Goal: Feedback & Contribution: Leave review/rating

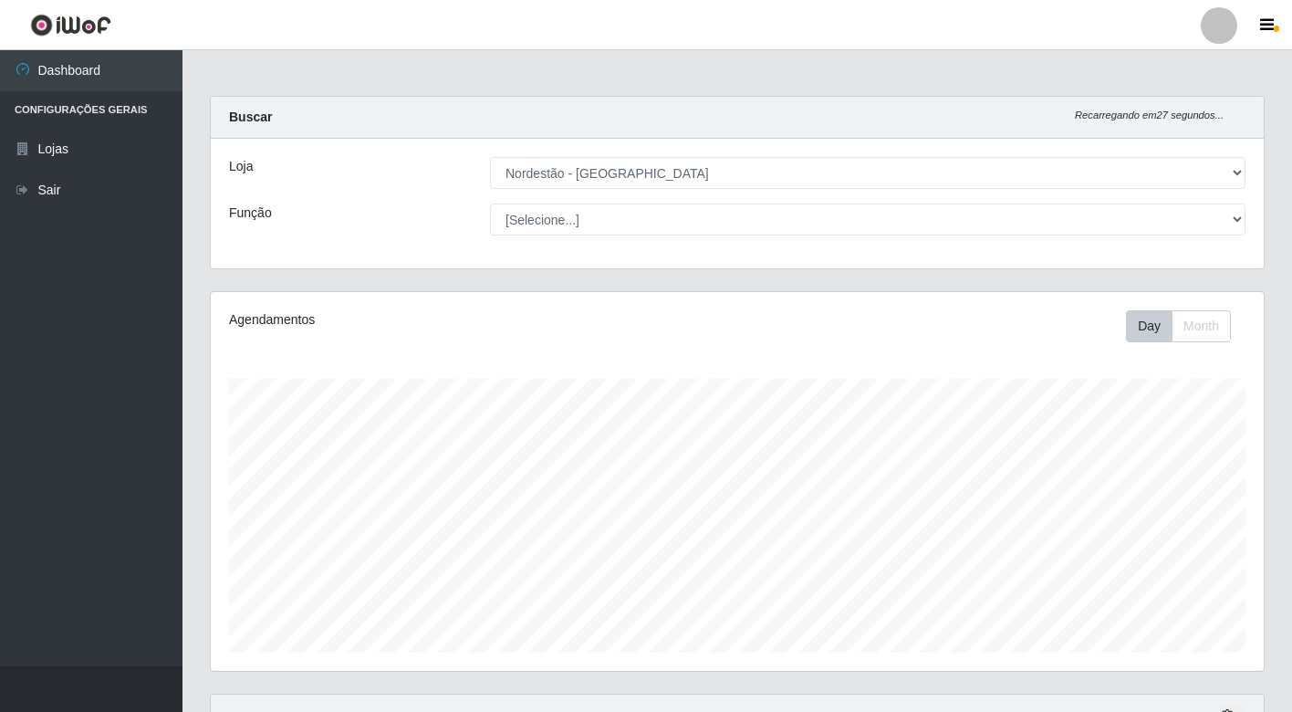
select select "454"
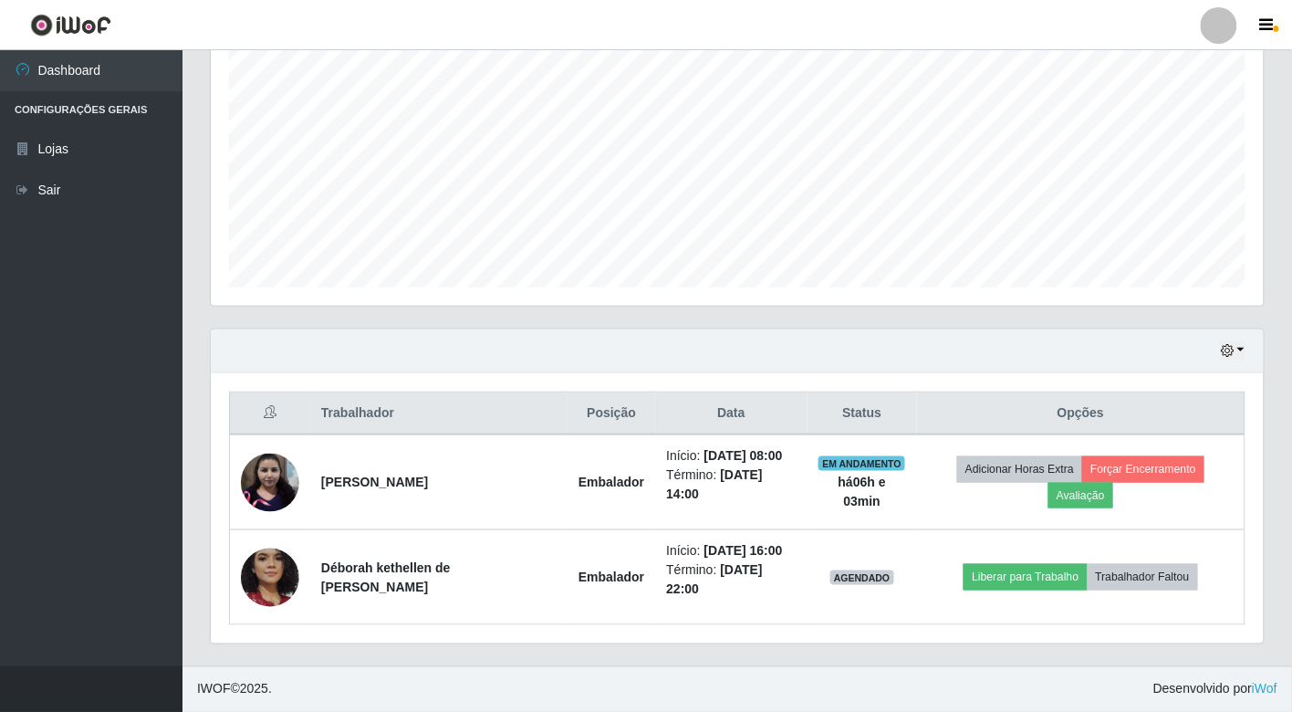
scroll to position [378, 1053]
click at [1079, 496] on button "Avaliação" at bounding box center [1080, 496] width 65 height 26
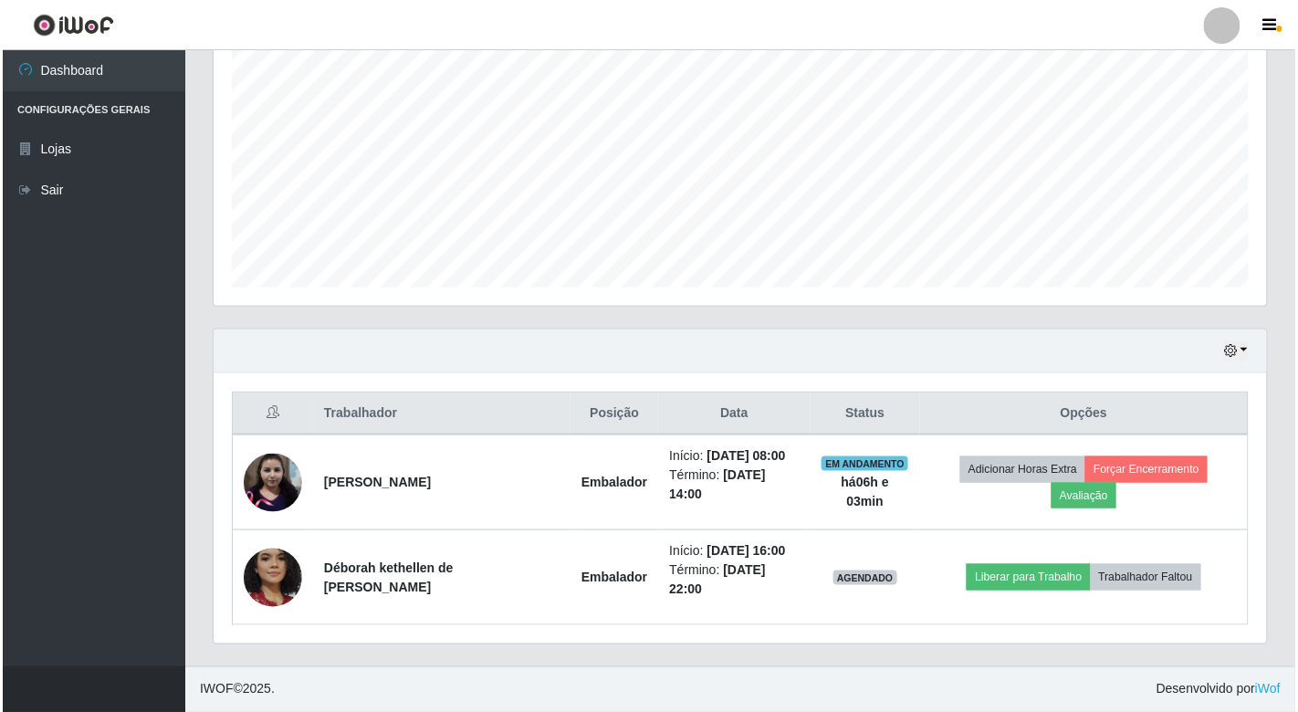
scroll to position [378, 1042]
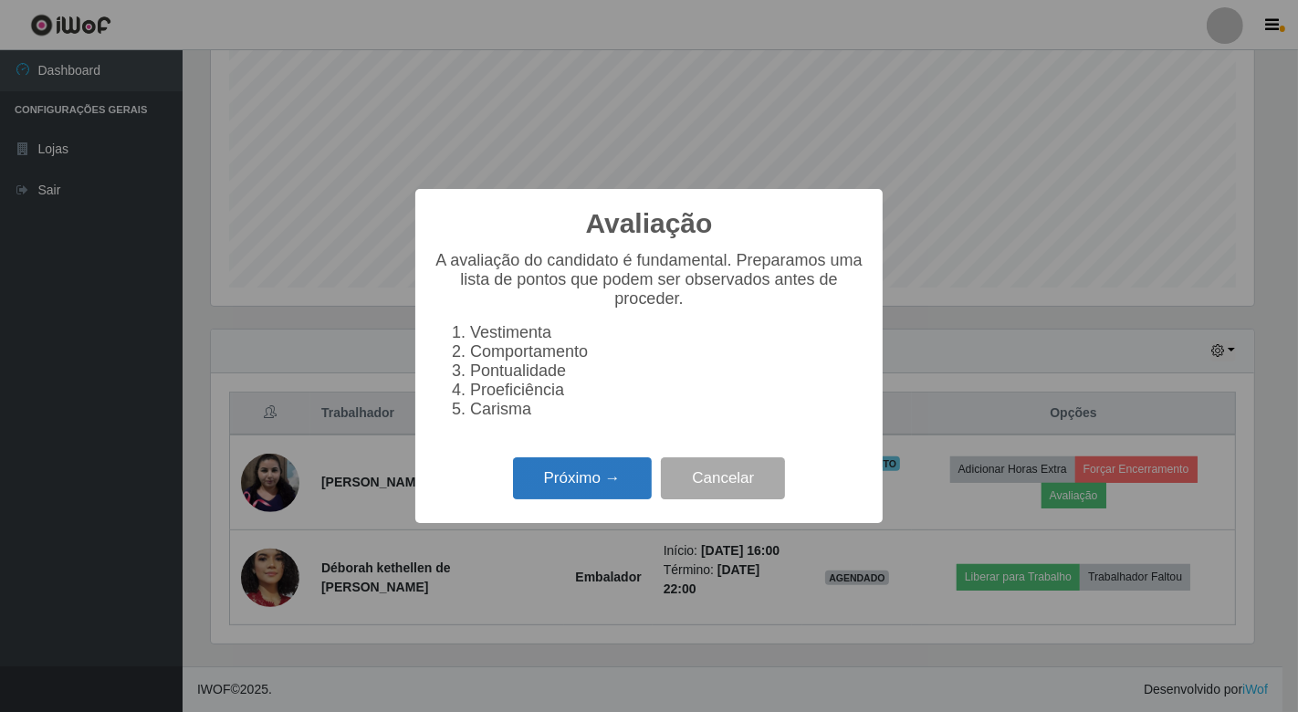
click at [615, 484] on button "Próximo →" at bounding box center [582, 478] width 139 height 43
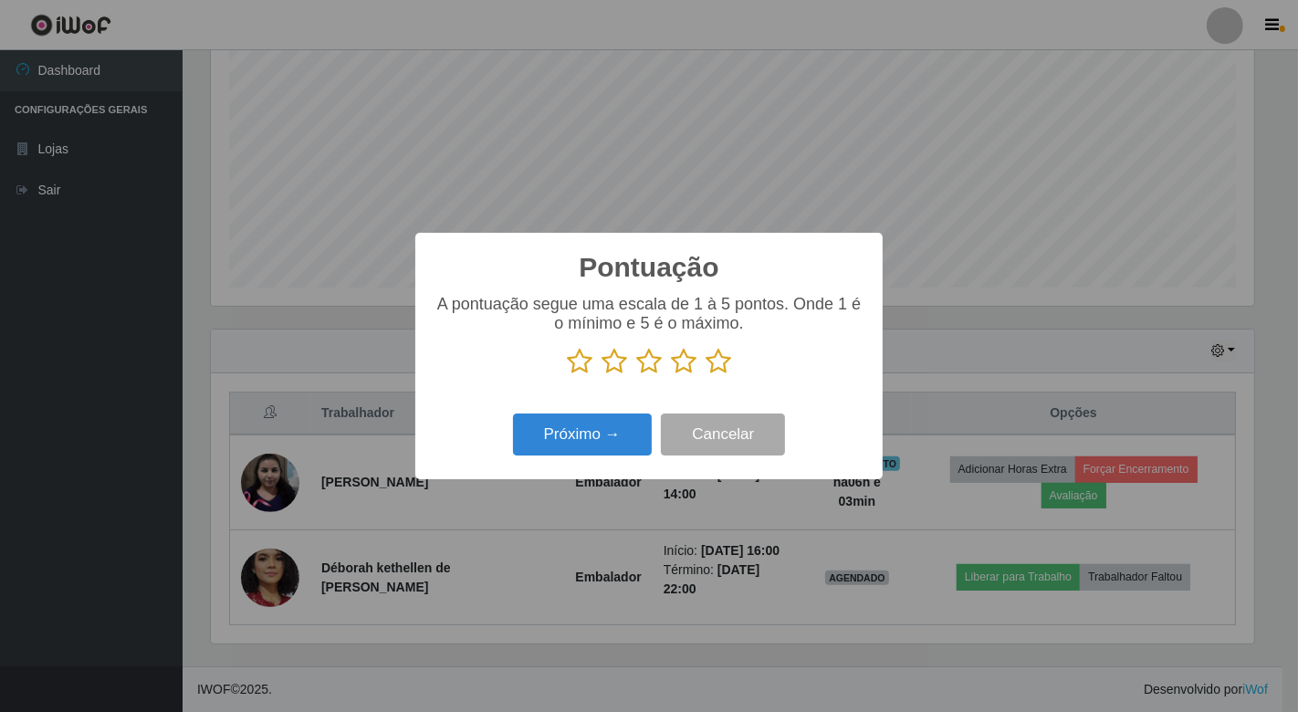
scroll to position [912100, 911435]
click at [575, 368] on icon at bounding box center [580, 361] width 26 height 27
click at [567, 375] on input "radio" at bounding box center [567, 375] width 0 height 0
click at [613, 367] on icon at bounding box center [614, 361] width 26 height 27
click at [601, 375] on input "radio" at bounding box center [601, 375] width 0 height 0
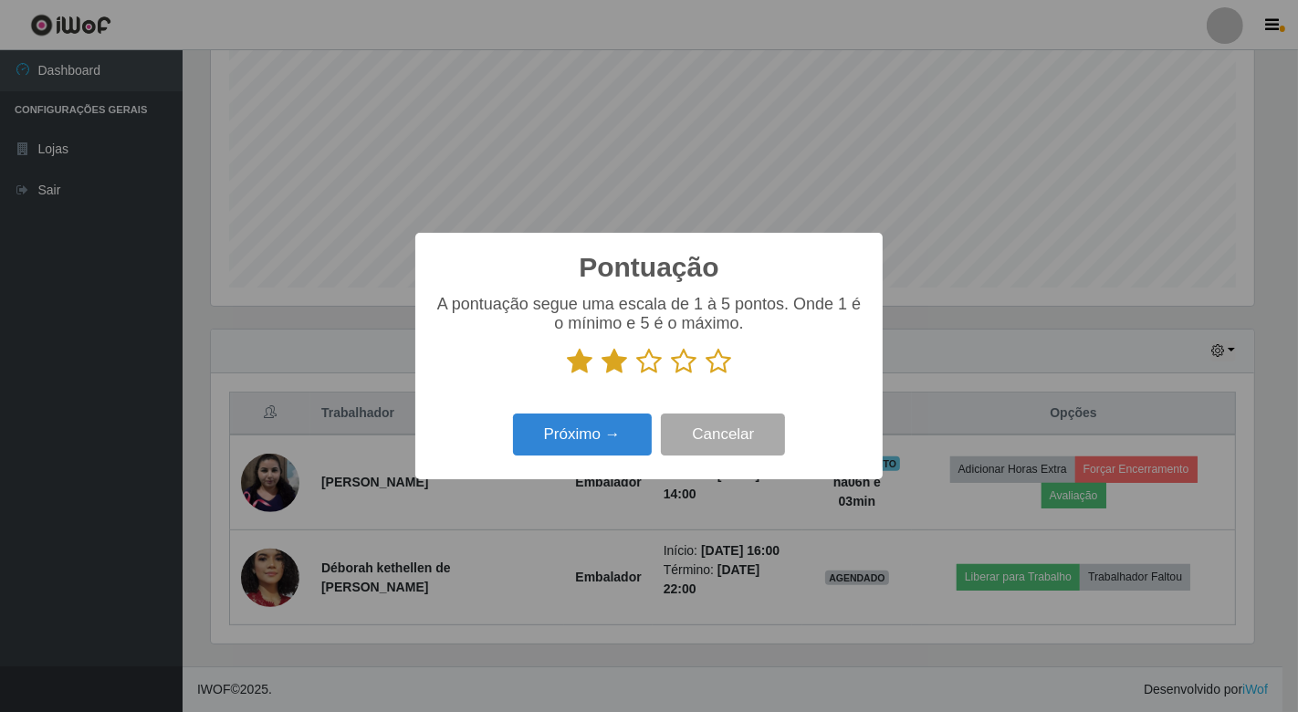
click at [648, 361] on icon at bounding box center [649, 361] width 26 height 27
click at [636, 375] on input "radio" at bounding box center [636, 375] width 0 height 0
click at [671, 362] on icon at bounding box center [684, 361] width 26 height 27
click at [671, 375] on input "radio" at bounding box center [671, 375] width 0 height 0
click at [716, 368] on icon at bounding box center [718, 361] width 26 height 27
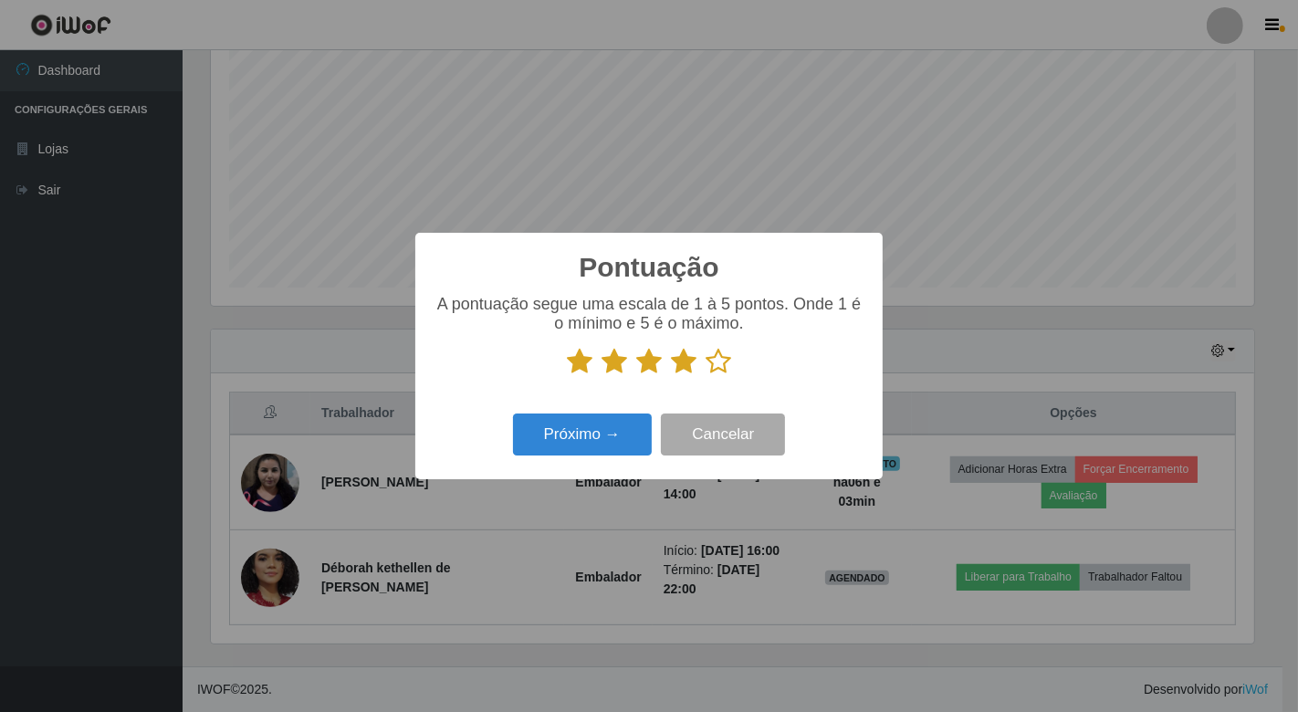
click at [705, 375] on input "radio" at bounding box center [705, 375] width 0 height 0
click at [564, 429] on button "Próximo →" at bounding box center [582, 434] width 139 height 43
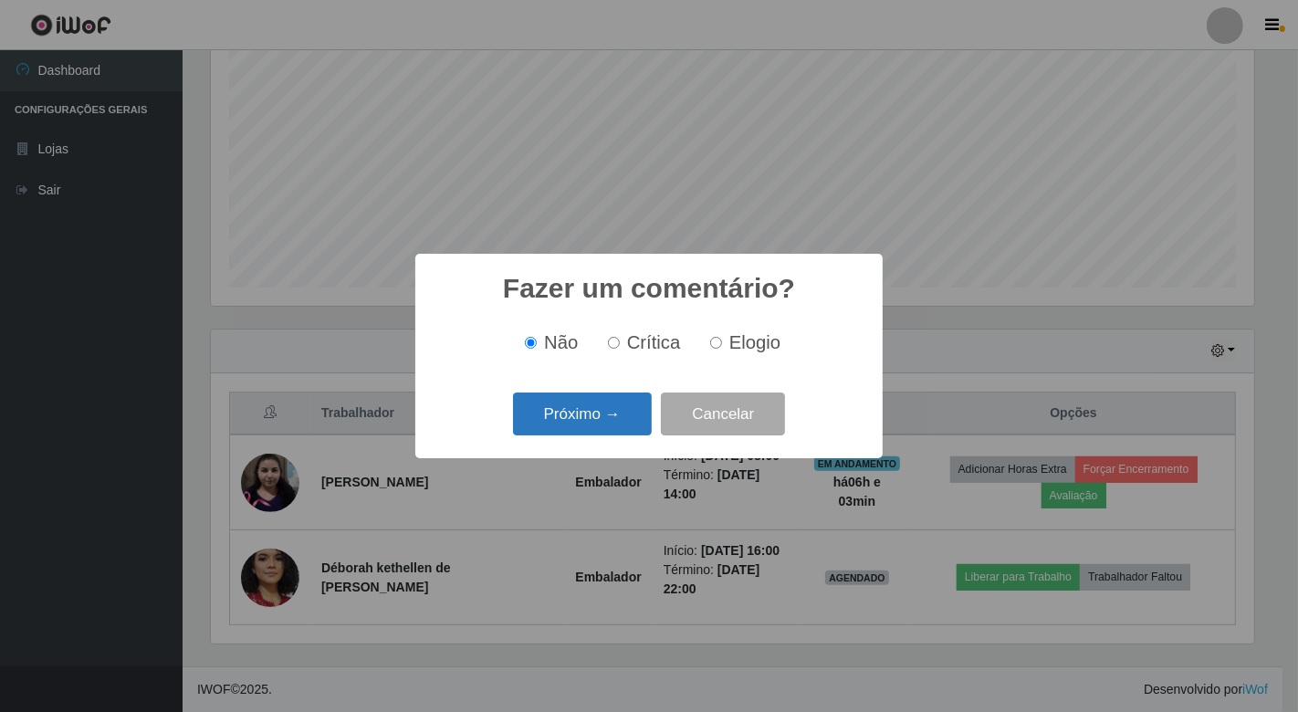
click at [584, 407] on button "Próximo →" at bounding box center [582, 413] width 139 height 43
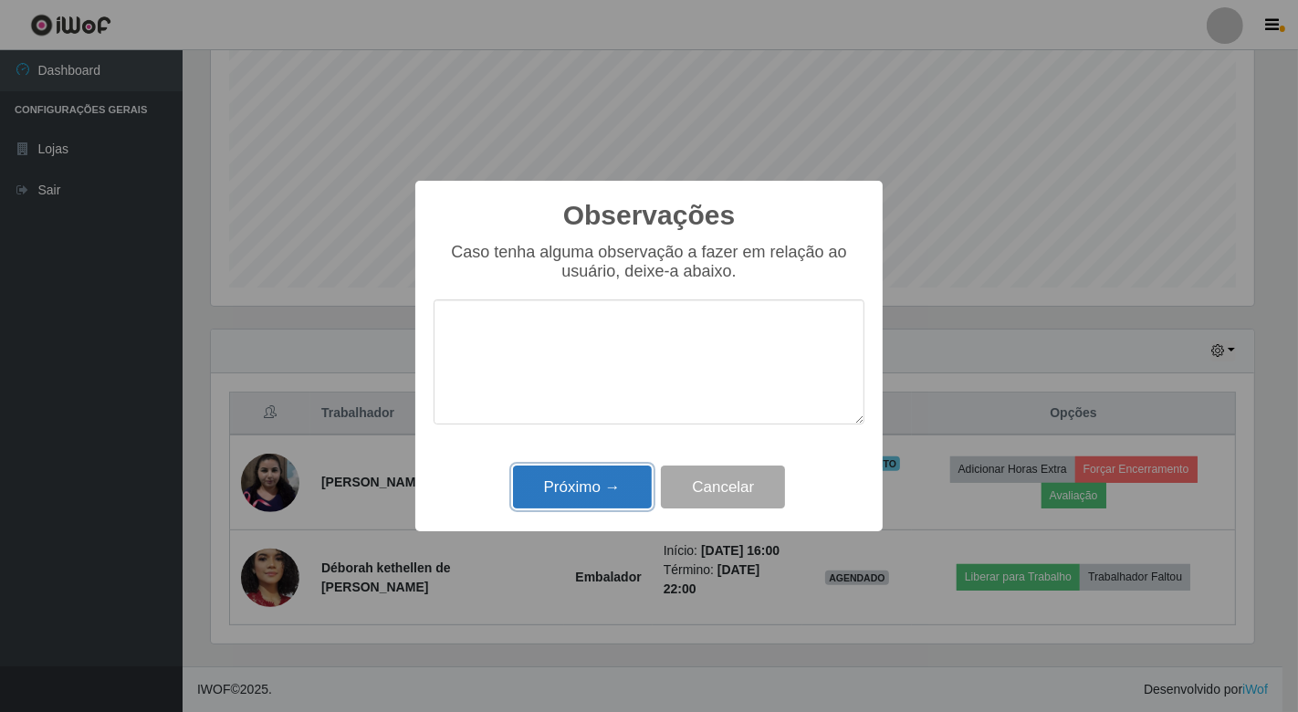
click at [558, 488] on button "Próximo →" at bounding box center [582, 486] width 139 height 43
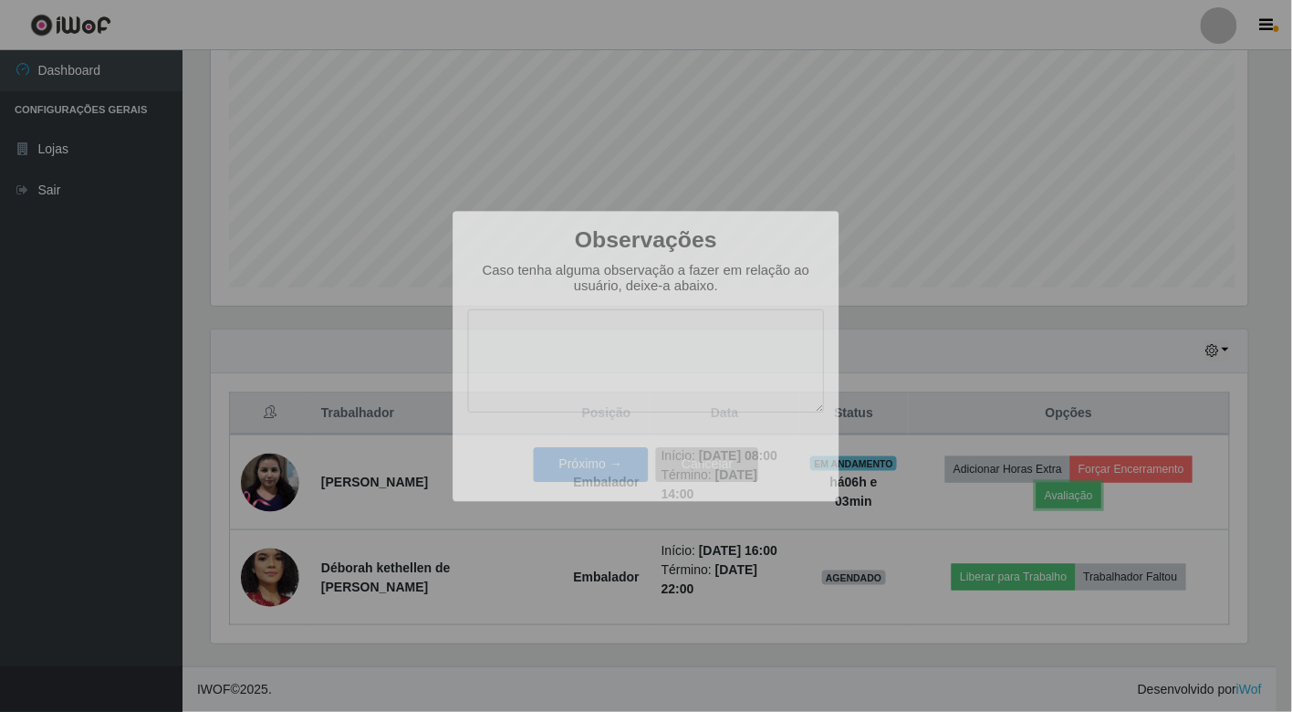
scroll to position [378, 1053]
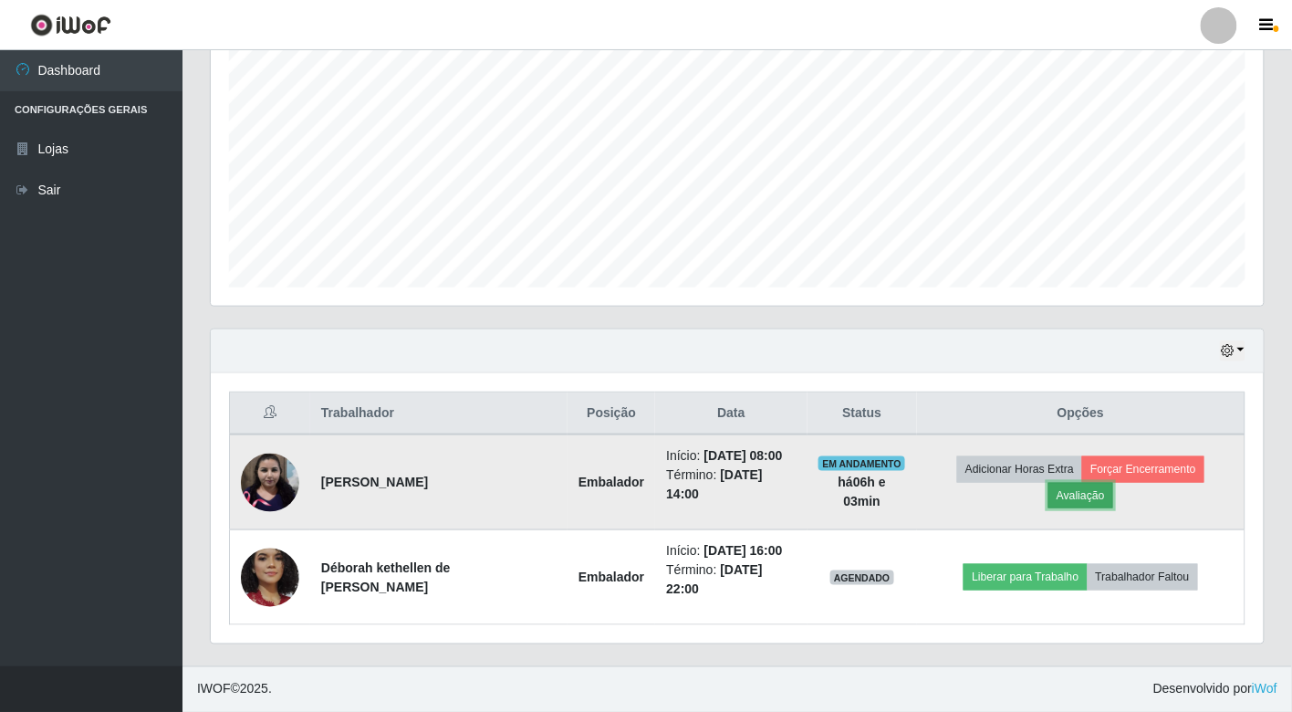
click at [1074, 487] on button "Avaliação" at bounding box center [1080, 496] width 65 height 26
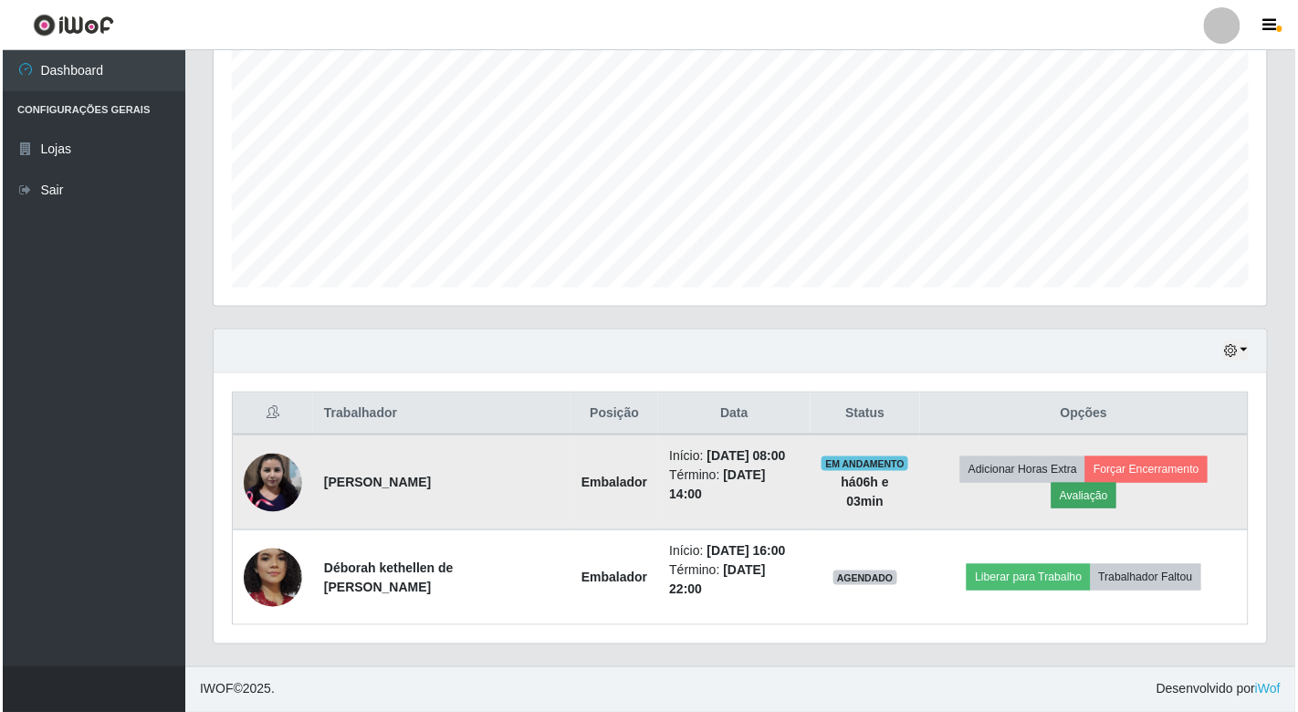
scroll to position [378, 1042]
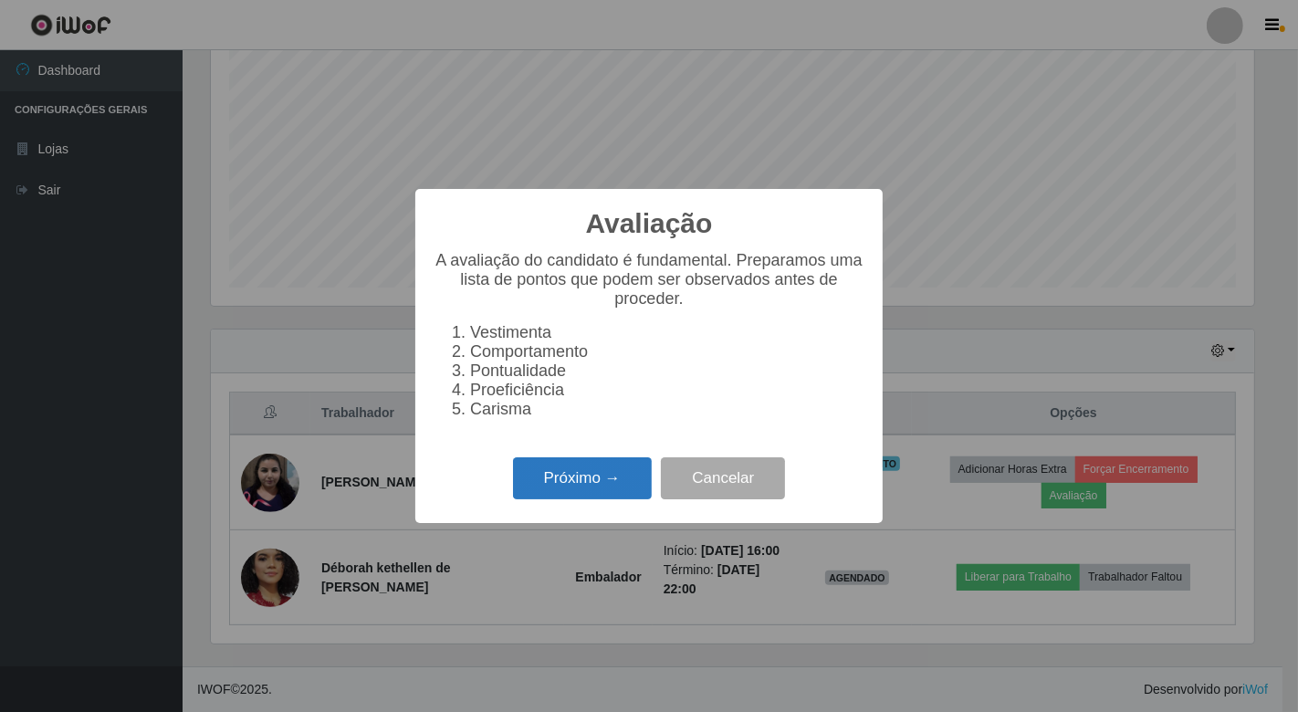
click at [616, 478] on button "Próximo →" at bounding box center [582, 478] width 139 height 43
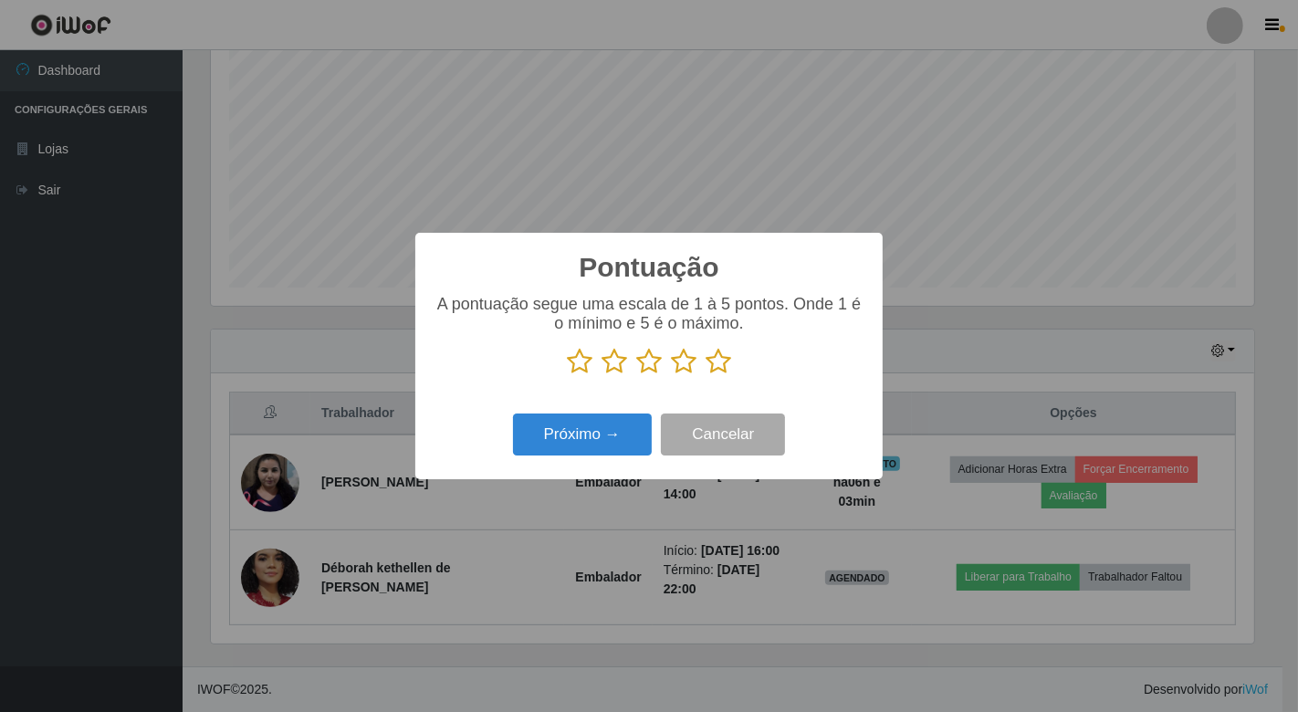
click at [581, 361] on icon at bounding box center [580, 361] width 26 height 27
click at [567, 375] on input "radio" at bounding box center [567, 375] width 0 height 0
click at [608, 361] on icon at bounding box center [614, 361] width 26 height 27
click at [601, 375] on input "radio" at bounding box center [601, 375] width 0 height 0
click at [645, 361] on icon at bounding box center [649, 361] width 26 height 27
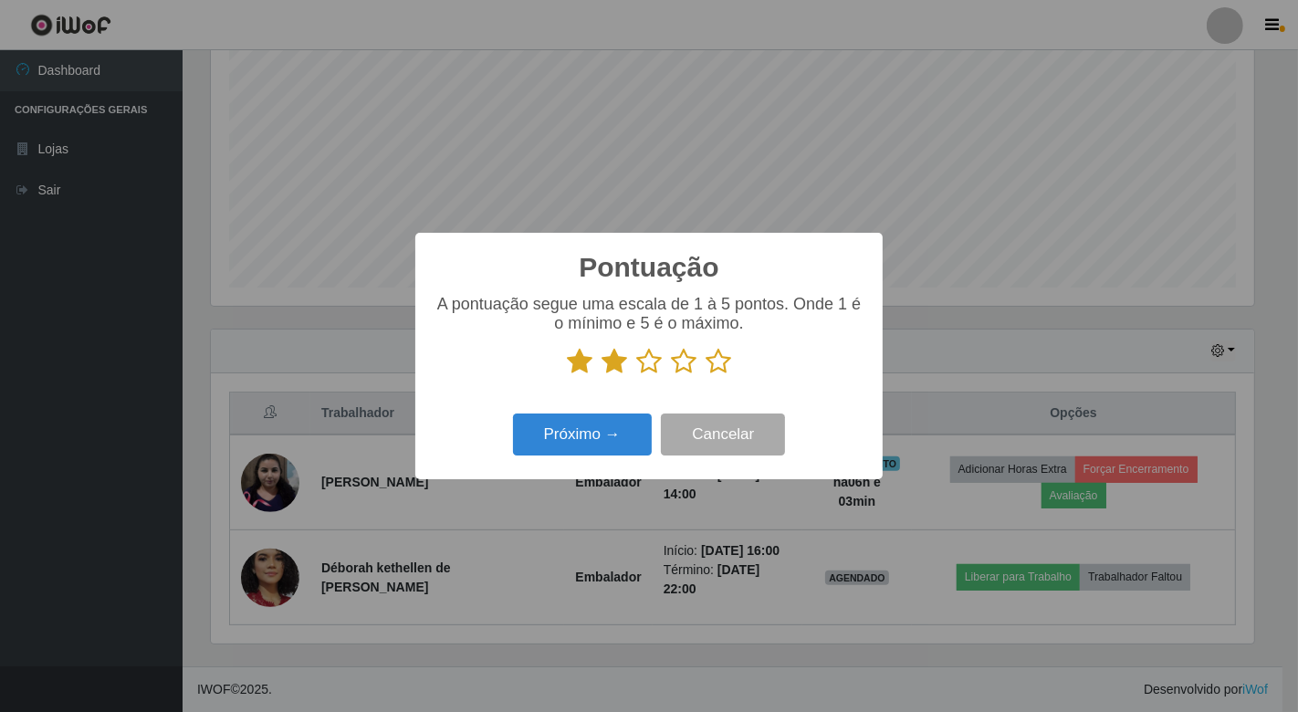
click at [636, 375] on input "radio" at bounding box center [636, 375] width 0 height 0
click at [691, 362] on icon at bounding box center [684, 361] width 26 height 27
click at [671, 375] on input "radio" at bounding box center [671, 375] width 0 height 0
click at [714, 361] on icon at bounding box center [718, 361] width 26 height 27
click at [705, 375] on input "radio" at bounding box center [705, 375] width 0 height 0
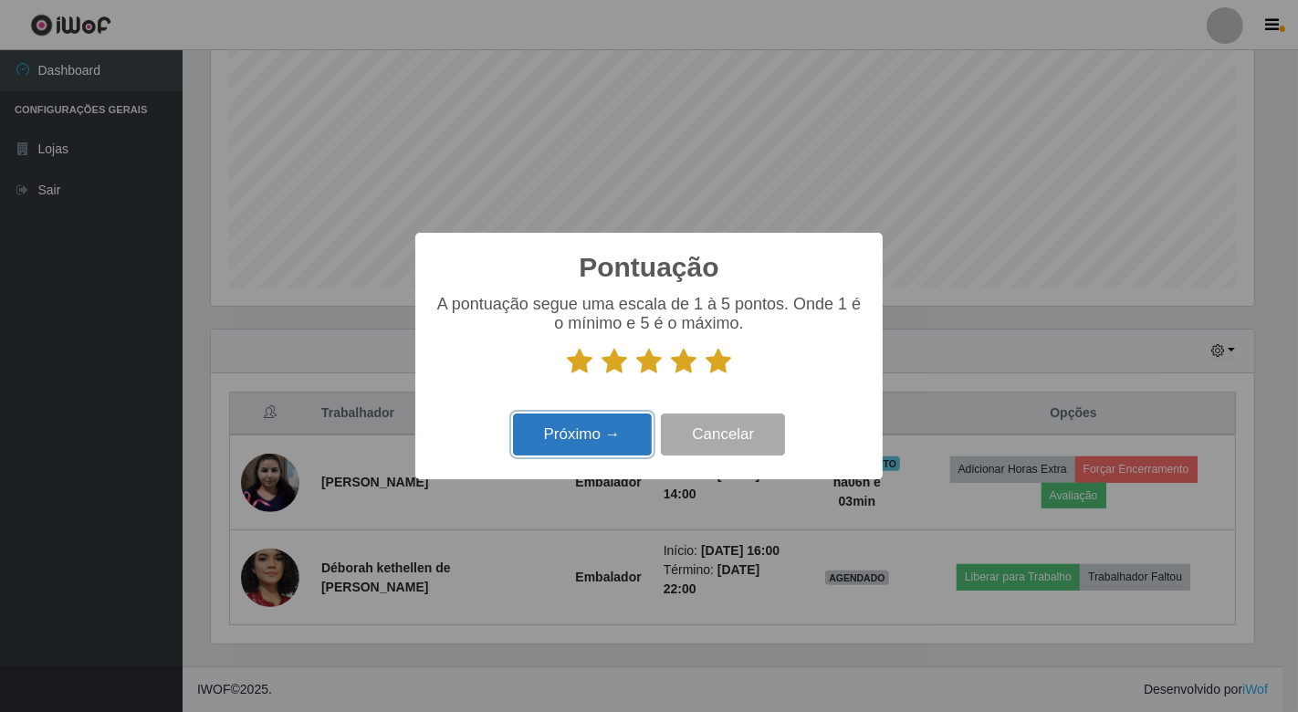
click at [607, 434] on button "Próximo →" at bounding box center [582, 434] width 139 height 43
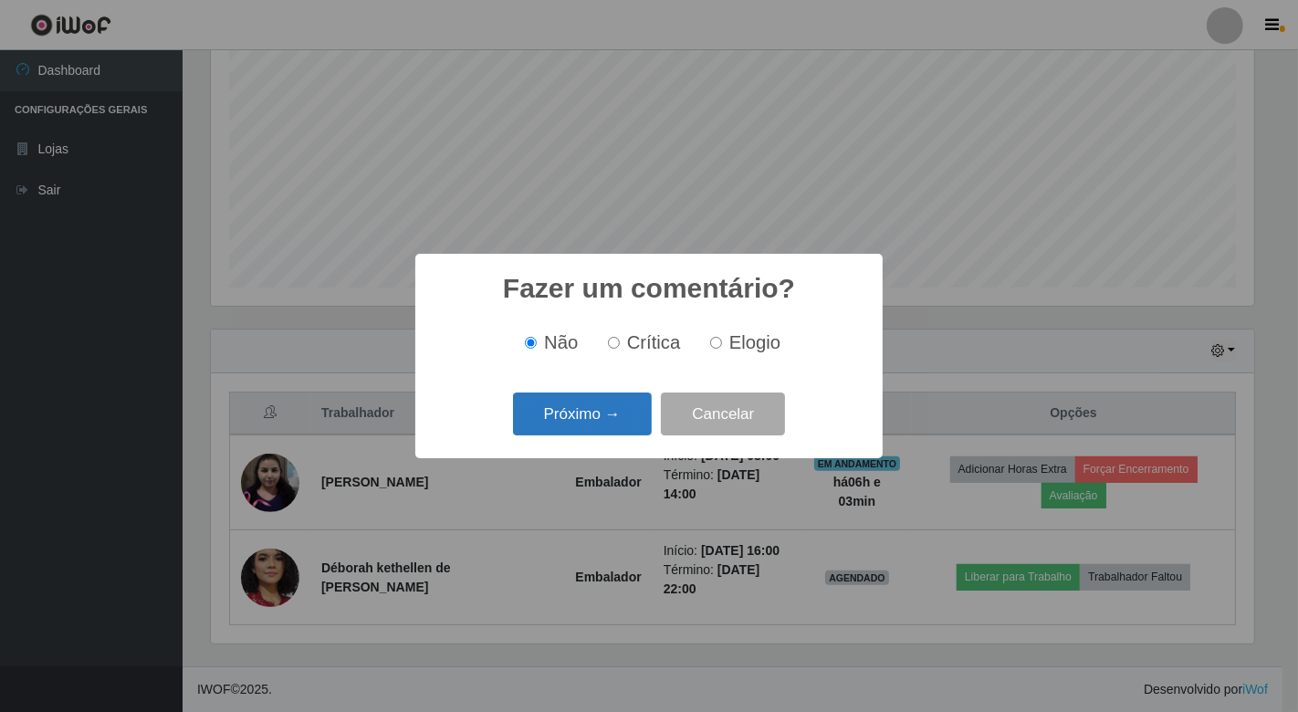
click at [610, 417] on button "Próximo →" at bounding box center [582, 413] width 139 height 43
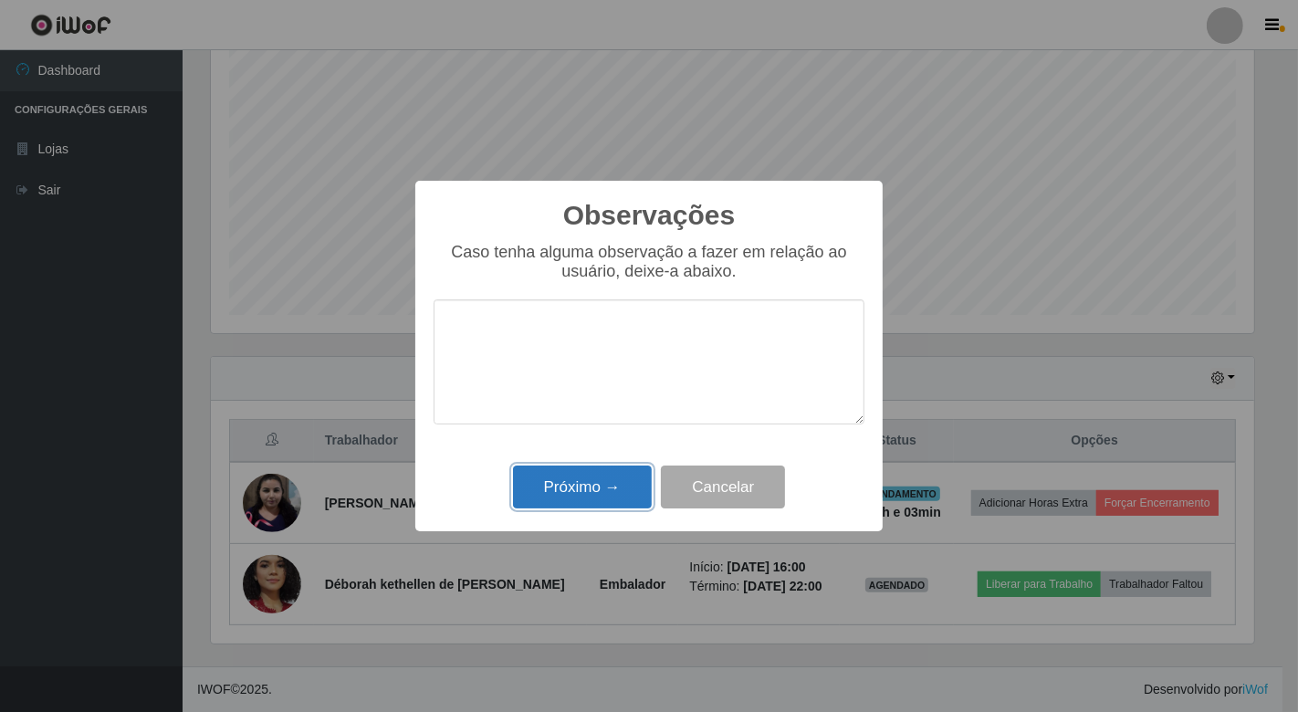
click at [594, 478] on button "Próximo →" at bounding box center [582, 486] width 139 height 43
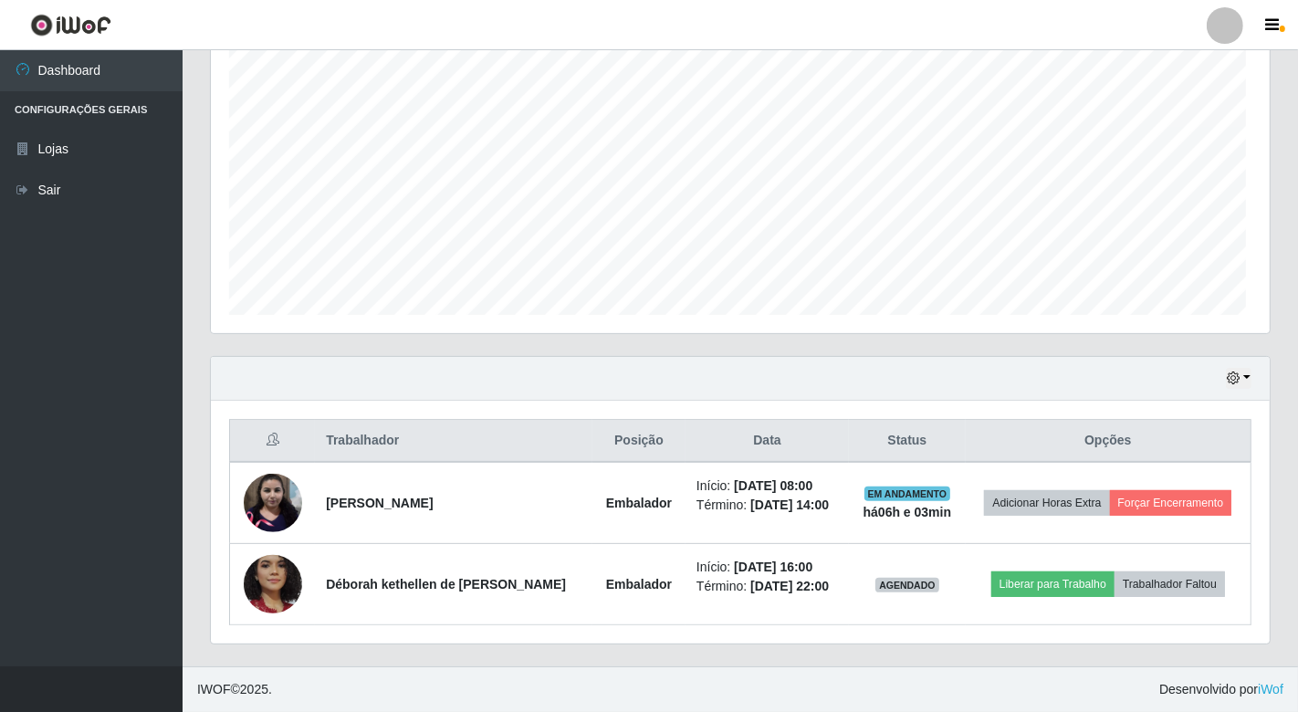
scroll to position [378, 1053]
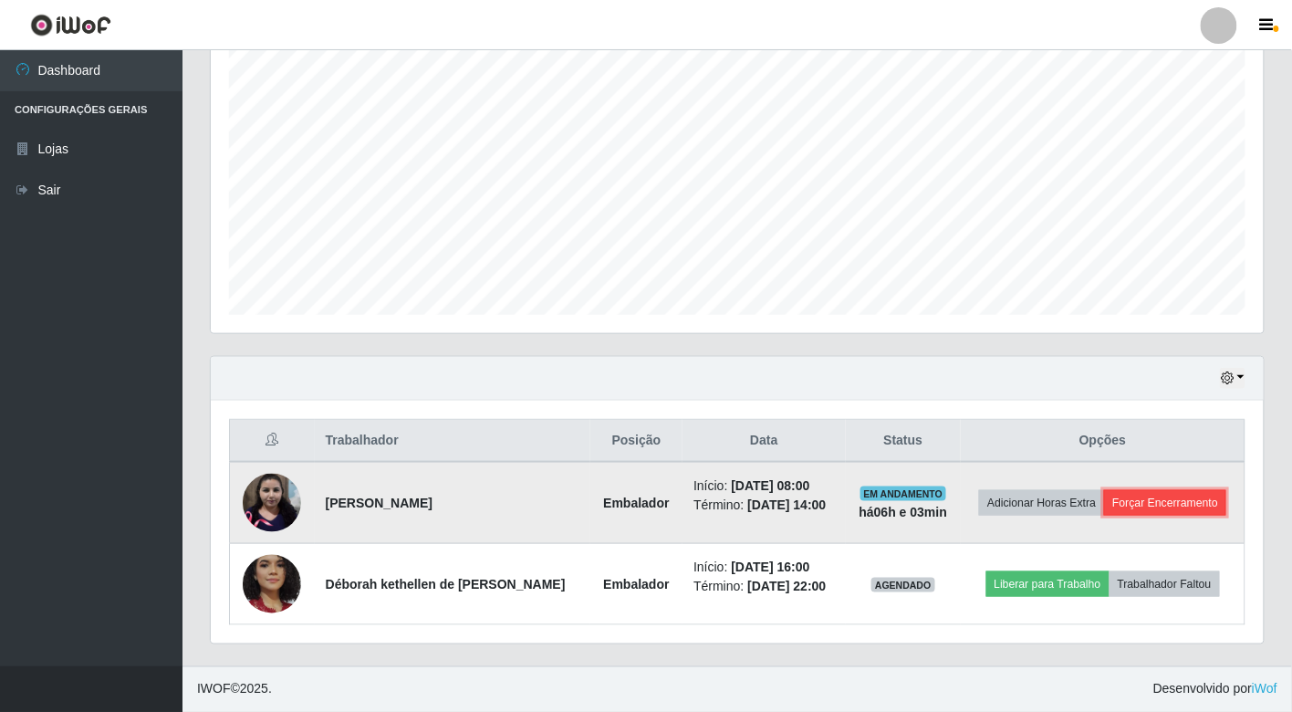
click at [1127, 495] on button "Forçar Encerramento" at bounding box center [1165, 503] width 122 height 26
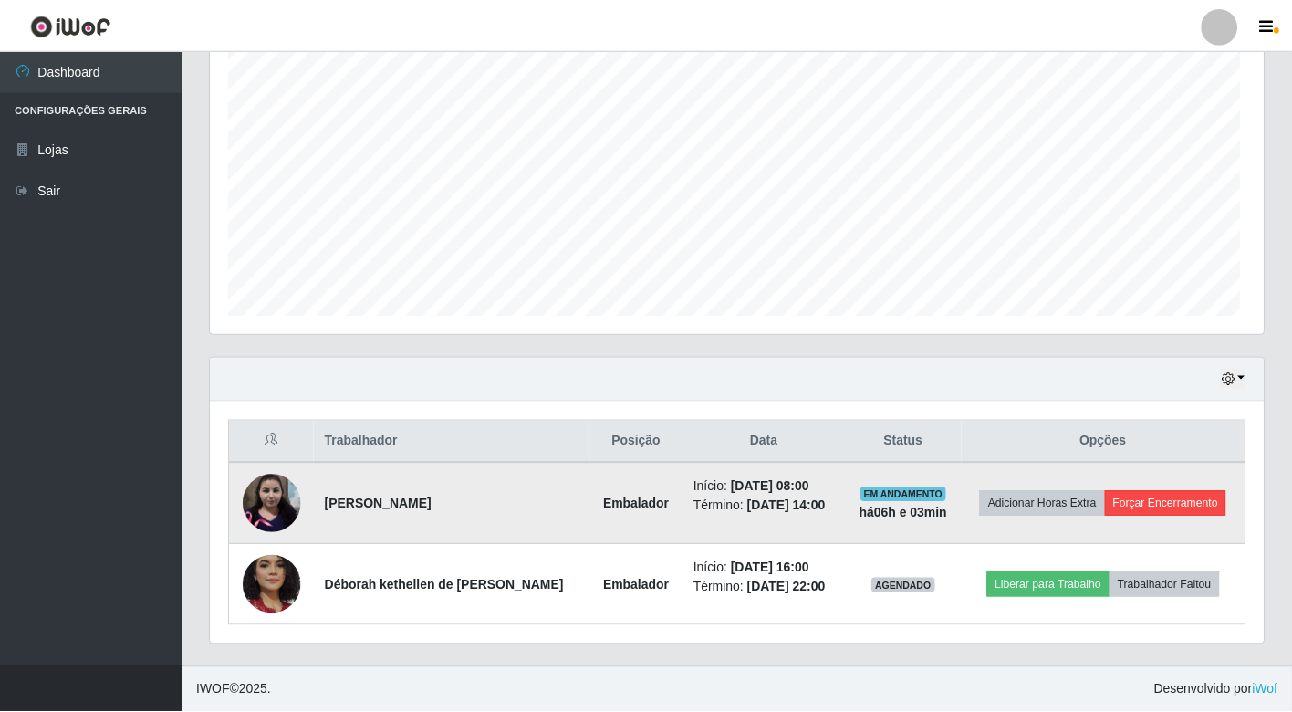
scroll to position [378, 1042]
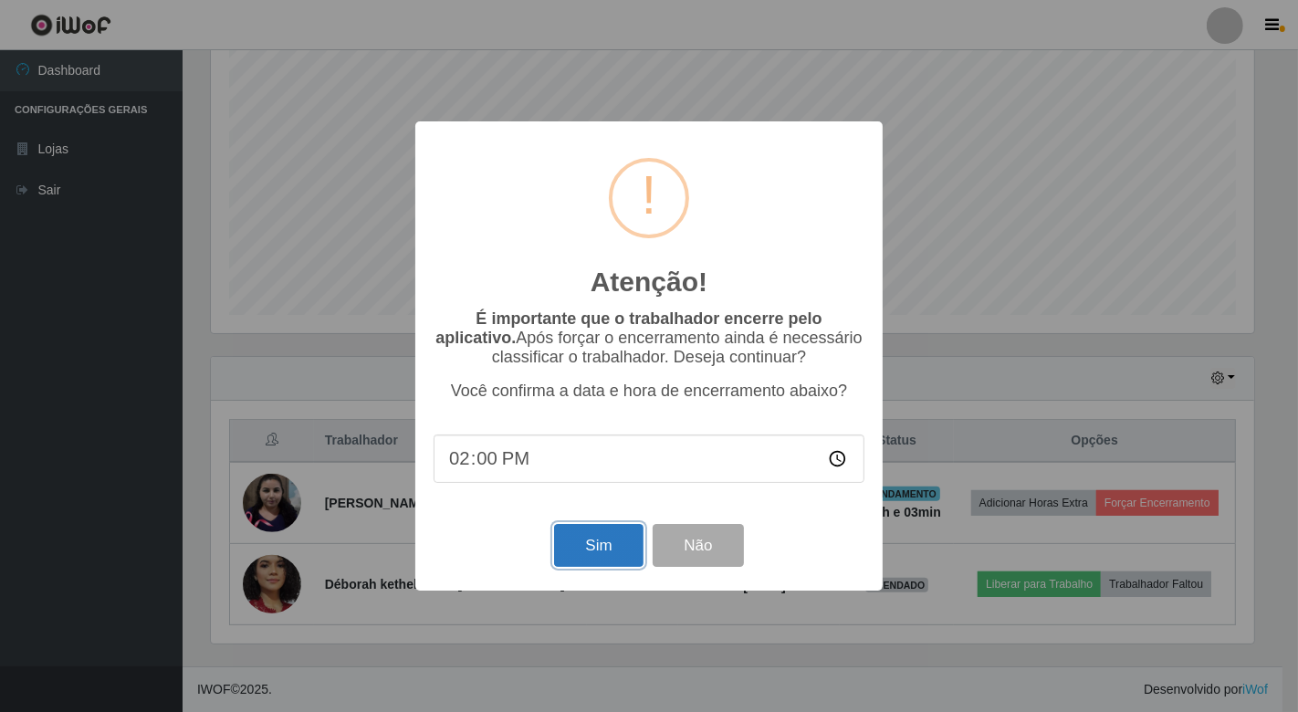
click at [596, 543] on button "Sim" at bounding box center [598, 545] width 89 height 43
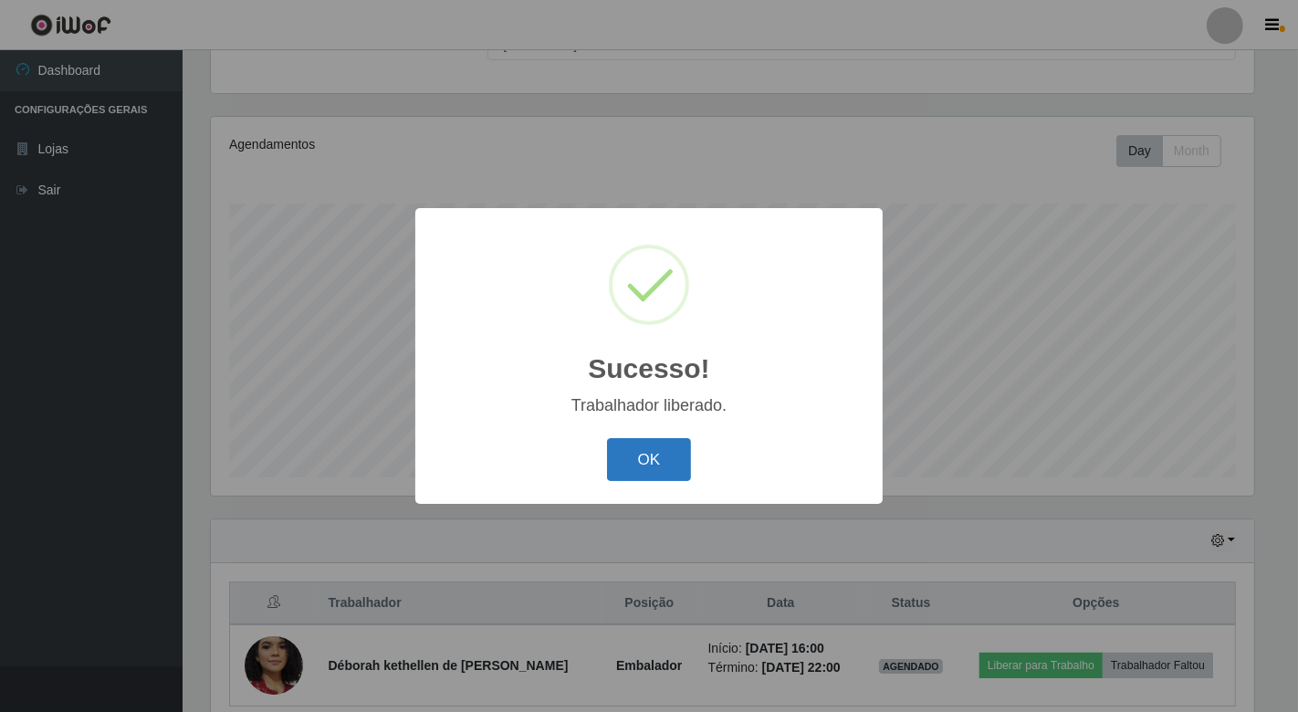
click at [669, 449] on button "OK" at bounding box center [649, 459] width 85 height 43
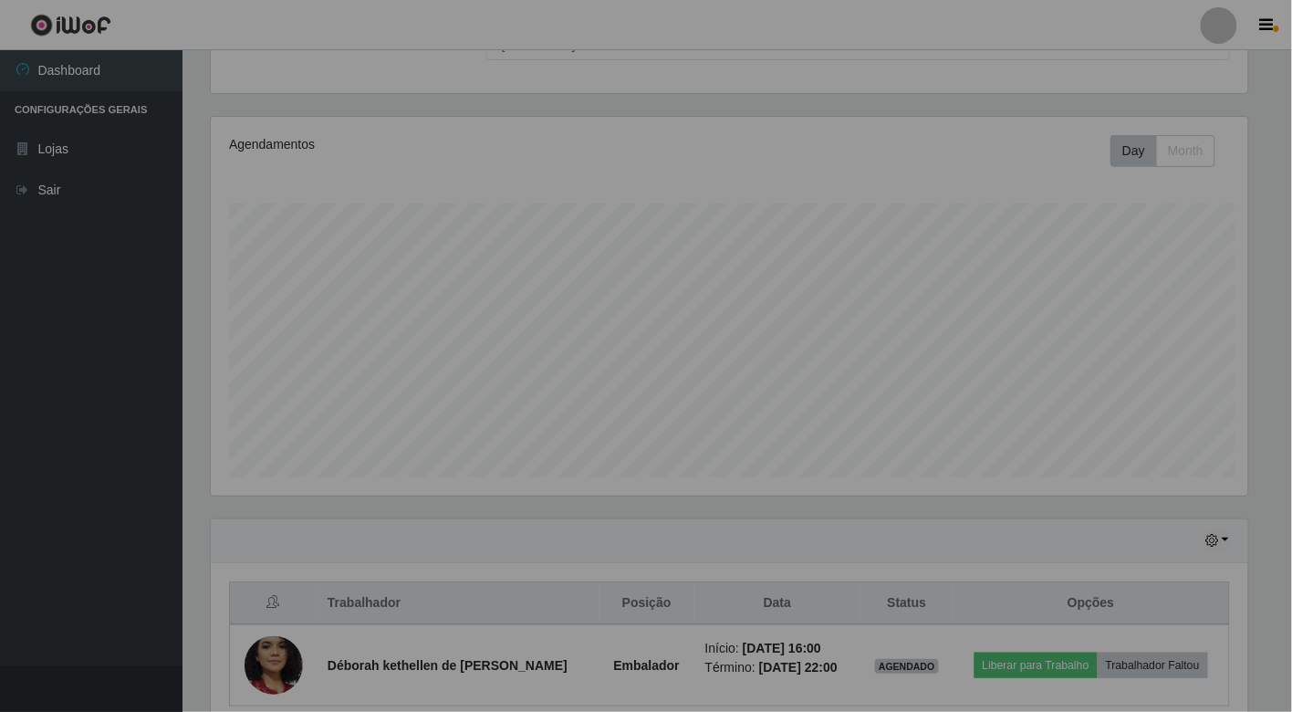
scroll to position [378, 1053]
